Goal: Check status

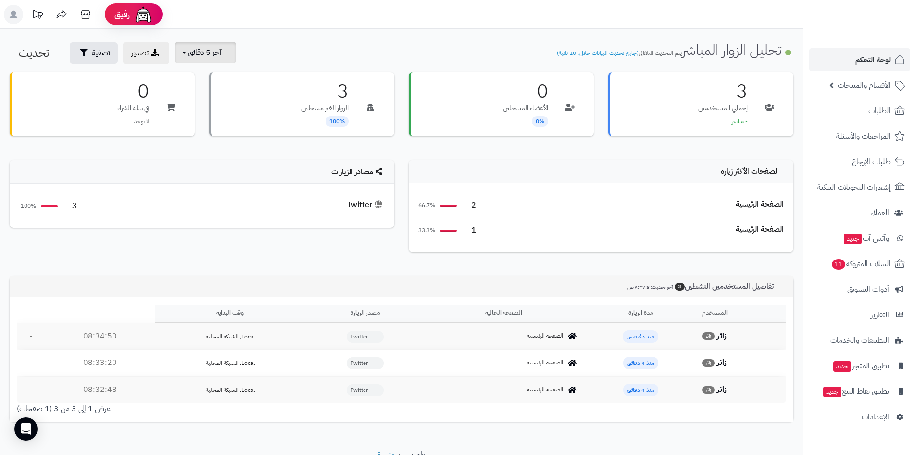
click at [196, 53] on span "آخر 5 دقائق" at bounding box center [205, 53] width 34 height 12
click at [218, 90] on link "آخر 15 دقيقة" at bounding box center [211, 95] width 77 height 19
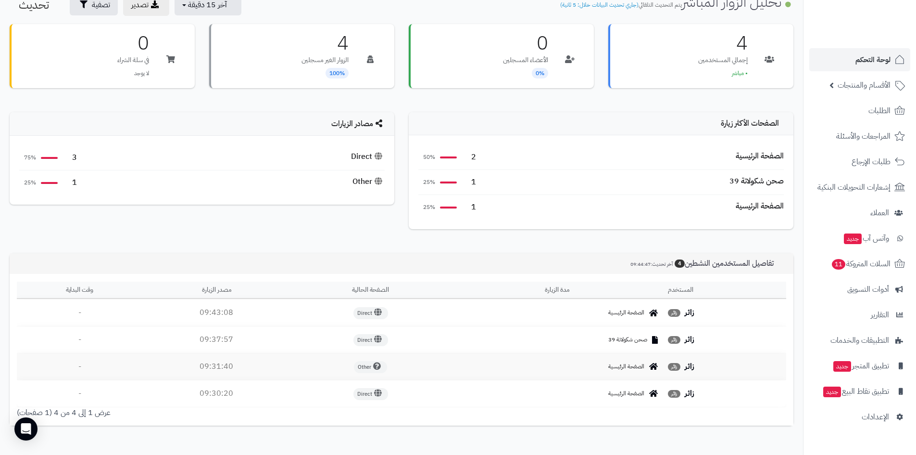
scroll to position [94, 0]
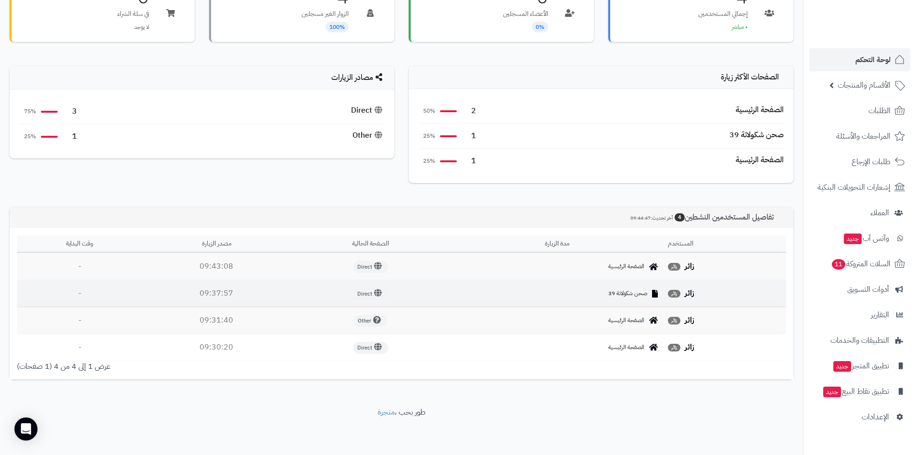
click at [629, 292] on span "صحن شكولاتة 39" at bounding box center [628, 293] width 39 height 8
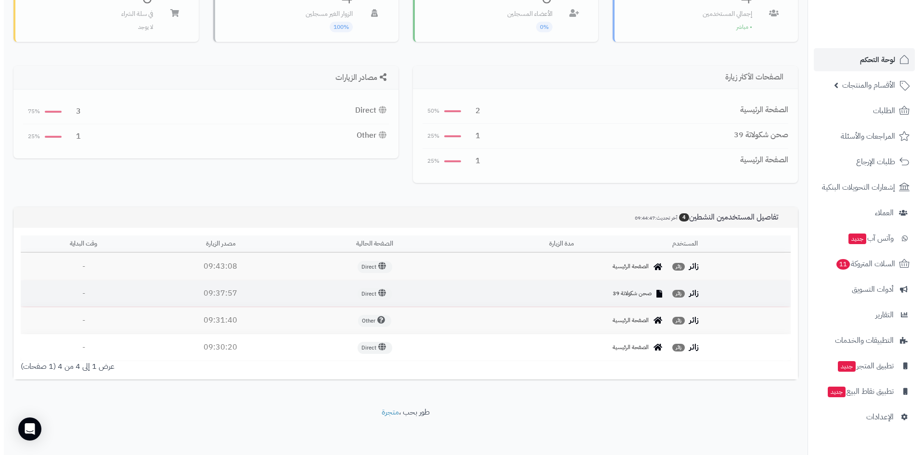
scroll to position [0, 0]
